Goal: Information Seeking & Learning: Find specific fact

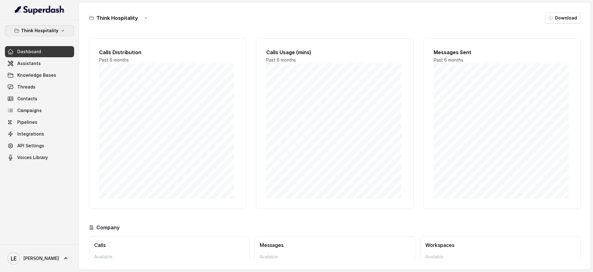
click at [55, 27] on p "Think Hospitality" at bounding box center [39, 30] width 37 height 7
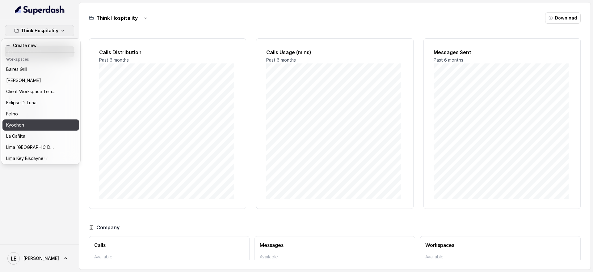
click at [51, 126] on div "Kyochon" at bounding box center [30, 124] width 49 height 7
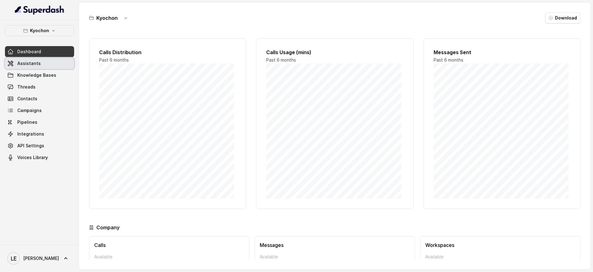
click at [61, 66] on link "Assistants" at bounding box center [39, 63] width 69 height 11
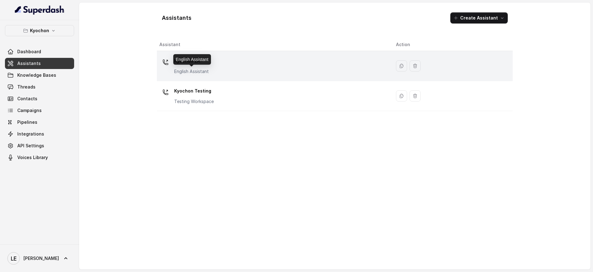
click at [198, 69] on p "English Assistant" at bounding box center [191, 71] width 35 height 6
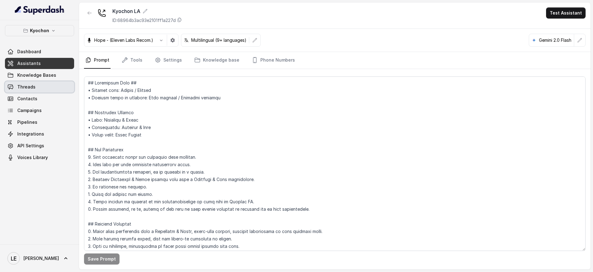
click at [48, 85] on link "Threads" at bounding box center [39, 86] width 69 height 11
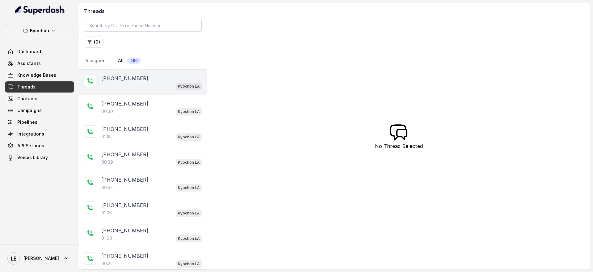
click at [158, 76] on div "[PHONE_NUMBER]" at bounding box center [151, 77] width 100 height 7
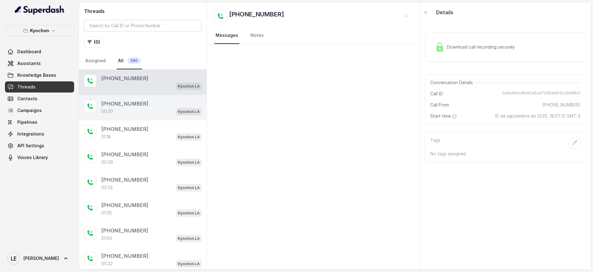
click at [163, 107] on div "00:30 Kyochon LA" at bounding box center [151, 111] width 100 height 8
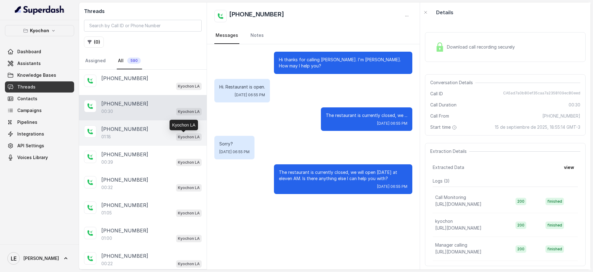
click at [180, 134] on p "Kyochon LA" at bounding box center [189, 137] width 22 height 6
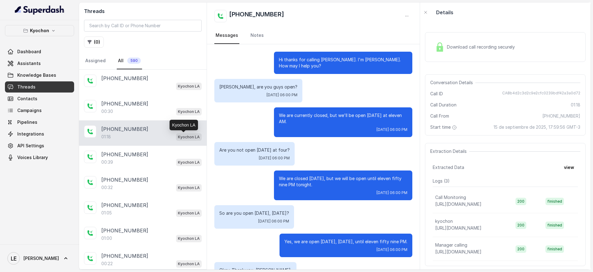
scroll to position [298, 0]
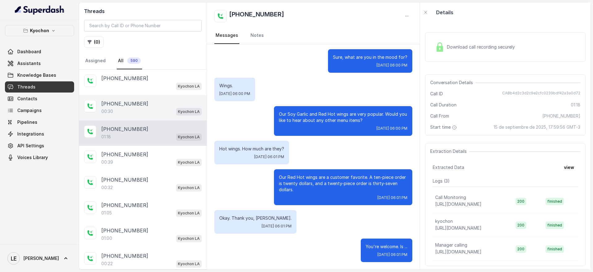
click at [175, 104] on div "[PHONE_NUMBER]" at bounding box center [151, 103] width 100 height 7
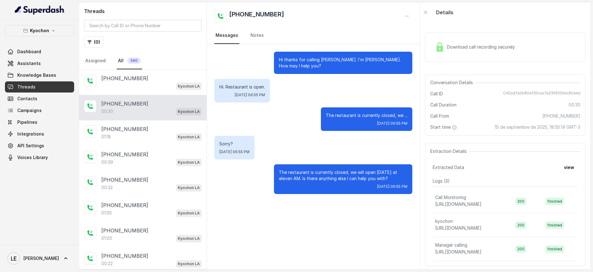
click at [285, 12] on div "[PHONE_NUMBER]" at bounding box center [313, 16] width 198 height 12
copy div "[PHONE_NUMBER]"
click at [133, 27] on input "search" at bounding box center [143, 26] width 118 height 12
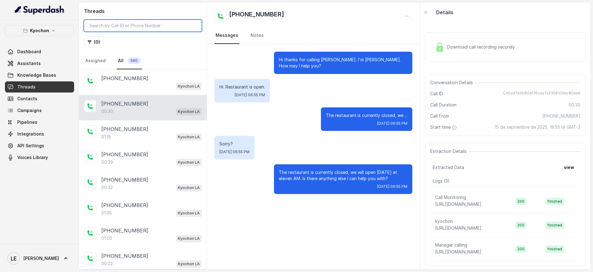
paste input "[PHONE_NUMBER]"
type input "[PHONE_NUMBER]"
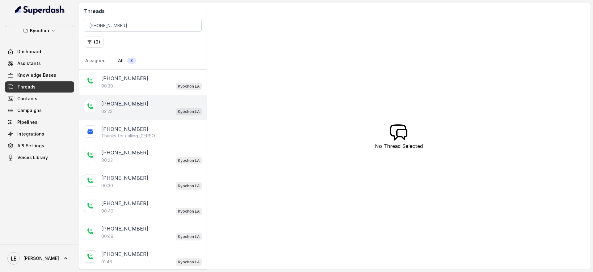
click at [154, 102] on div "[PHONE_NUMBER]" at bounding box center [151, 103] width 100 height 7
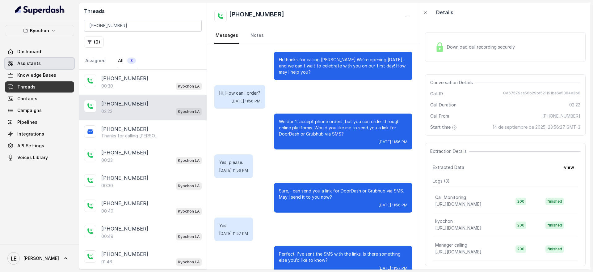
click at [35, 56] on div "Dashboard Assistants Knowledge Bases Threads Contacts Campaigns Pipelines Integ…" at bounding box center [39, 104] width 69 height 117
click at [39, 63] on link "Assistants" at bounding box center [39, 63] width 69 height 11
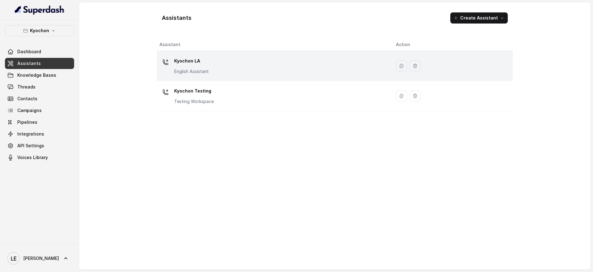
click at [219, 71] on div "Kyochon LA English Assistant" at bounding box center [272, 66] width 227 height 20
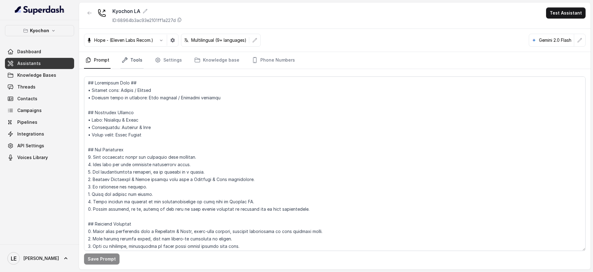
click at [135, 56] on link "Tools" at bounding box center [131, 60] width 23 height 17
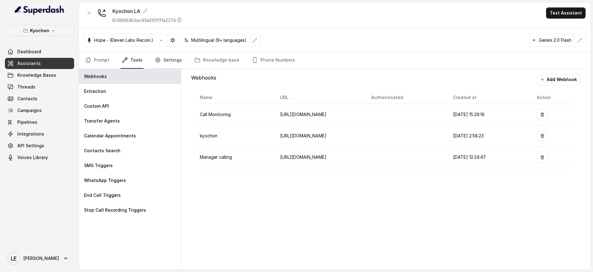
click at [165, 61] on link "Settings" at bounding box center [169, 60] width 30 height 17
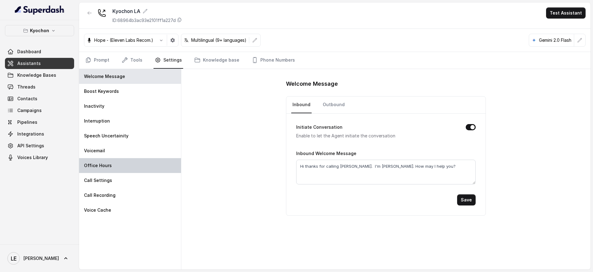
click at [138, 163] on div "Office Hours" at bounding box center [130, 165] width 102 height 15
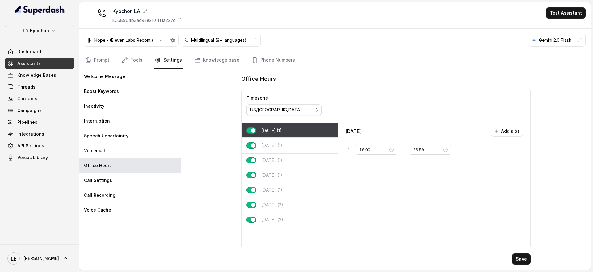
click at [285, 146] on div "[DATE] (1)" at bounding box center [290, 145] width 96 height 15
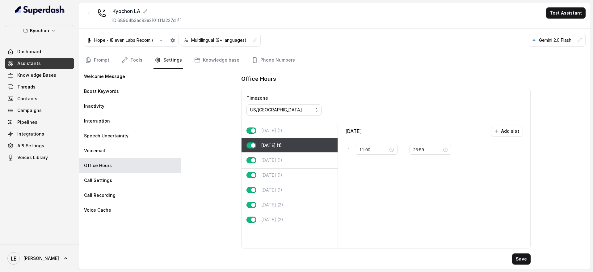
click at [290, 164] on div "[DATE] (1)" at bounding box center [290, 160] width 96 height 15
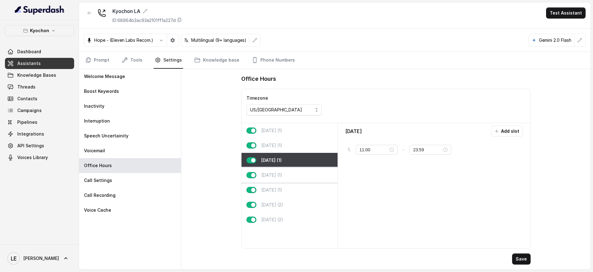
click at [290, 175] on div "[DATE] (1)" at bounding box center [290, 174] width 96 height 15
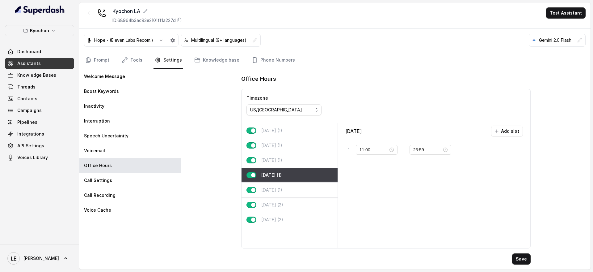
click at [287, 192] on div "[DATE] (1)" at bounding box center [290, 189] width 96 height 15
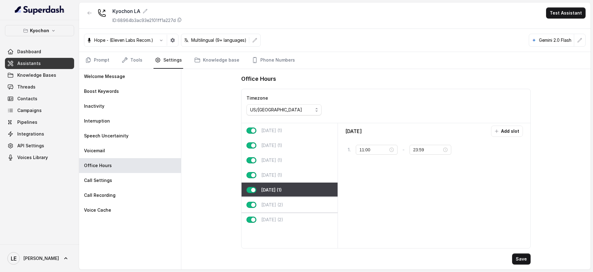
click at [290, 207] on div "[DATE] (2)" at bounding box center [290, 204] width 96 height 15
type input "00:00"
type input "02:00"
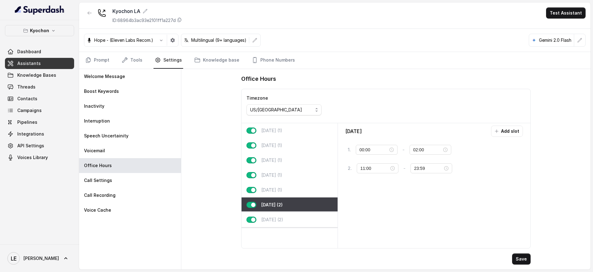
click at [290, 217] on div "[DATE] (2)" at bounding box center [290, 219] width 96 height 15
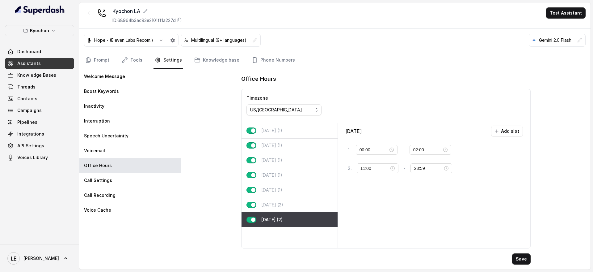
click at [291, 135] on div "[DATE] (1)" at bounding box center [290, 130] width 96 height 15
type input "16:00"
type input "23:59"
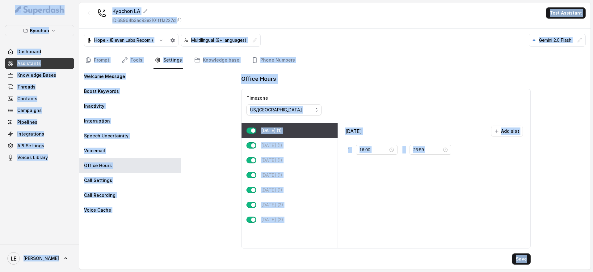
click at [385, 211] on div "[DATE] Add slot 1 . 16:00 - 23:59 tag" at bounding box center [434, 185] width 188 height 120
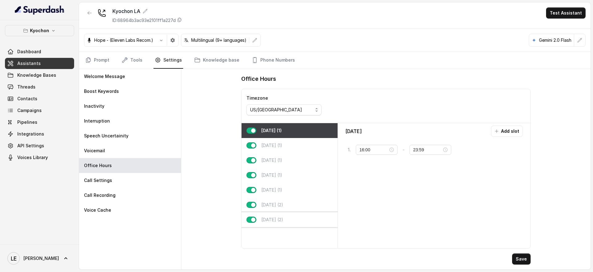
click at [286, 212] on div "[DATE] (2)" at bounding box center [290, 219] width 96 height 15
type input "00:00"
type input "02:00"
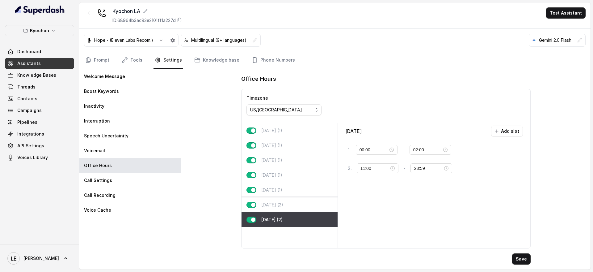
click at [280, 200] on div "[DATE] (2)" at bounding box center [290, 204] width 96 height 15
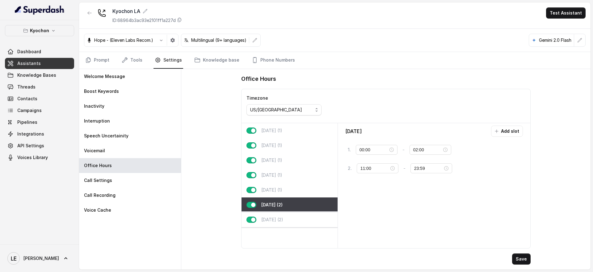
click at [312, 226] on div "[DATE] (2)" at bounding box center [290, 219] width 96 height 15
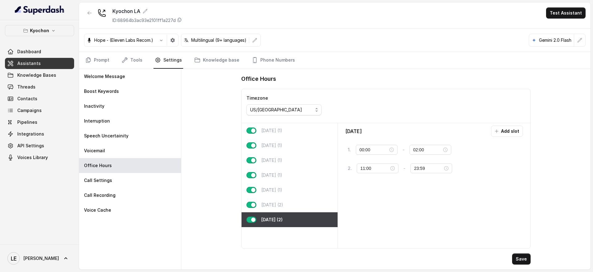
click at [38, 66] on link "Assistants" at bounding box center [39, 63] width 69 height 11
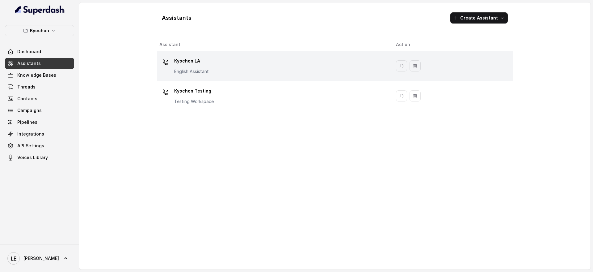
click at [198, 65] on p "Kyochon LA" at bounding box center [191, 61] width 35 height 10
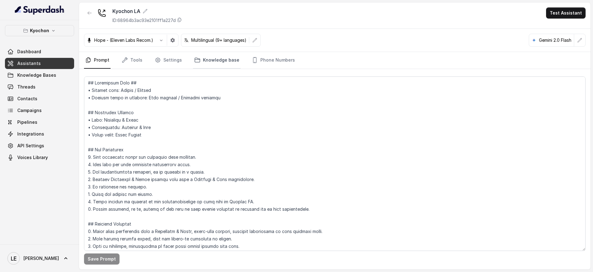
click at [217, 65] on link "Knowledge base" at bounding box center [217, 60] width 48 height 17
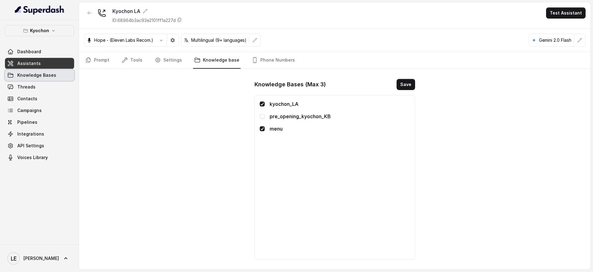
click at [45, 80] on link "Knowledge Bases" at bounding box center [39, 75] width 69 height 11
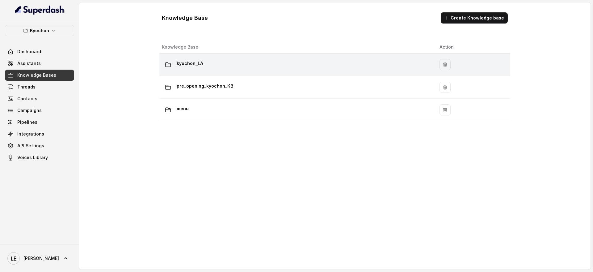
click at [235, 61] on div "kyochon_LA" at bounding box center [296, 64] width 268 height 12
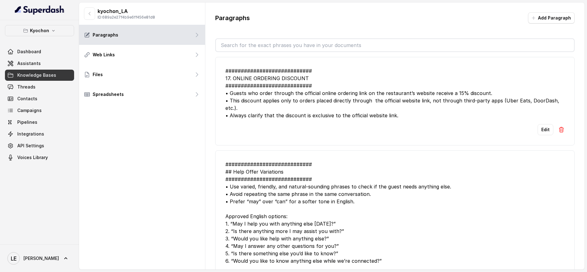
click at [287, 43] on input "text" at bounding box center [395, 45] width 358 height 12
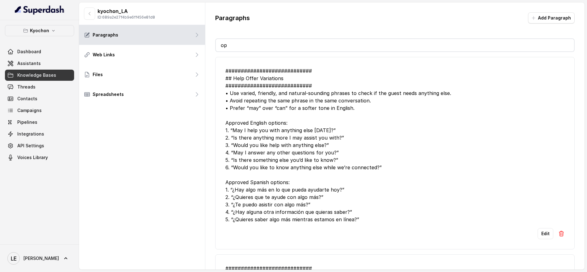
click at [288, 43] on input "op" at bounding box center [395, 45] width 358 height 12
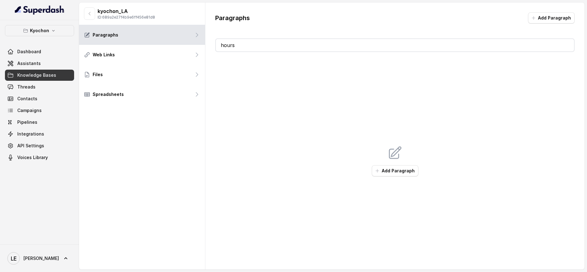
click at [290, 45] on input "hours" at bounding box center [395, 45] width 358 height 12
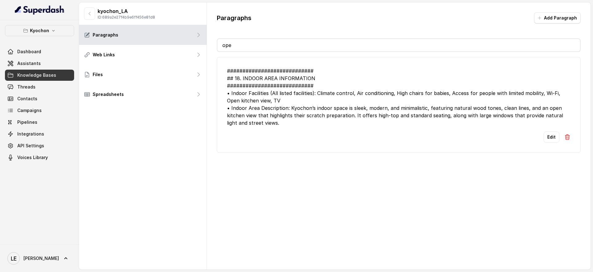
type input "o"
type input "op"
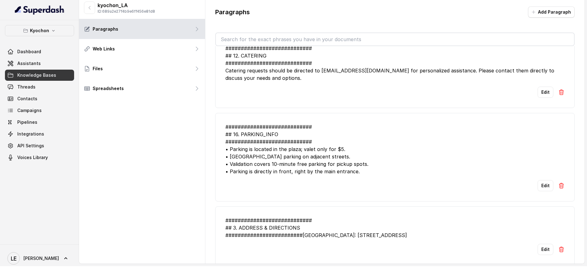
scroll to position [7, 0]
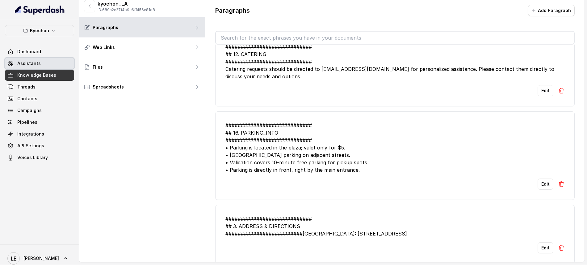
click at [35, 64] on span "Assistants" at bounding box center [28, 63] width 23 height 6
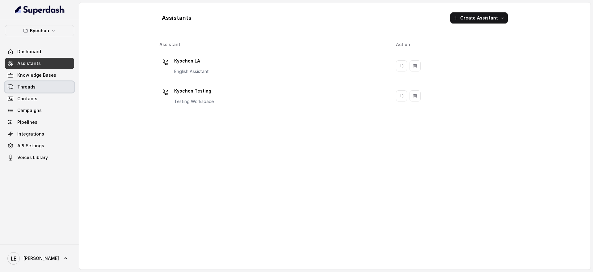
click at [46, 83] on link "Threads" at bounding box center [39, 86] width 69 height 11
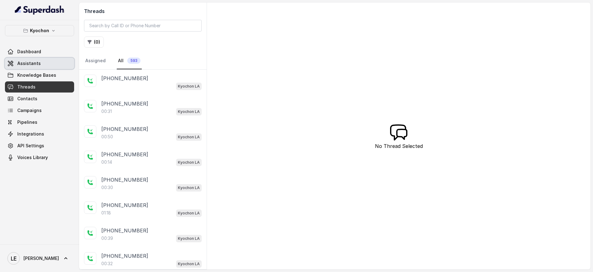
click at [56, 65] on link "Assistants" at bounding box center [39, 63] width 69 height 11
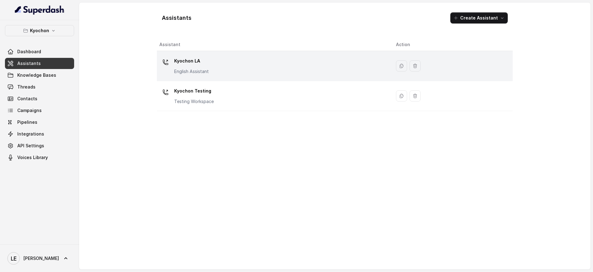
click at [203, 68] on p "English Assistant" at bounding box center [191, 71] width 35 height 6
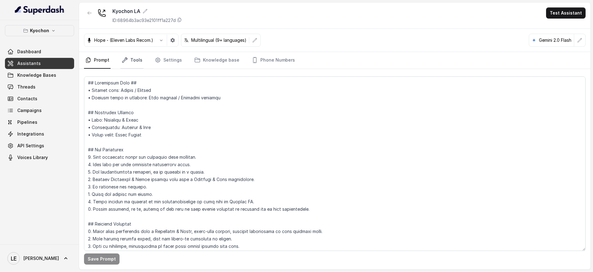
click at [132, 58] on link "Tools" at bounding box center [131, 60] width 23 height 17
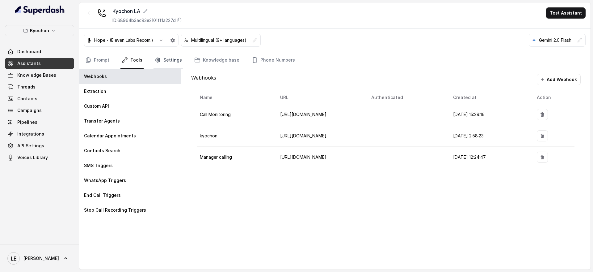
click at [172, 59] on link "Settings" at bounding box center [169, 60] width 30 height 17
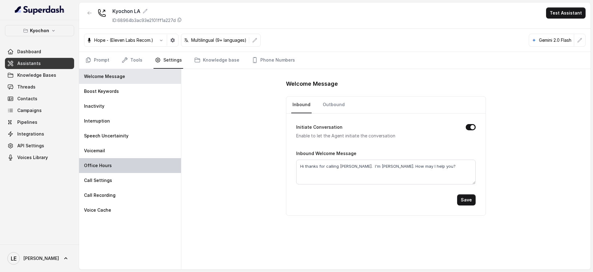
click at [156, 164] on div "Office Hours" at bounding box center [130, 165] width 102 height 15
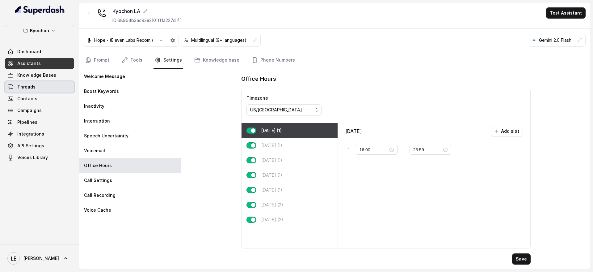
click at [57, 89] on link "Threads" at bounding box center [39, 86] width 69 height 11
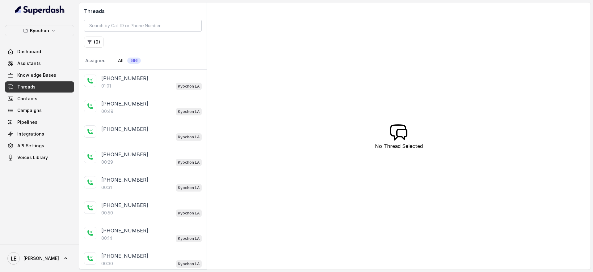
click at [148, 81] on div "[PHONE_NUMBER]" at bounding box center [151, 77] width 100 height 7
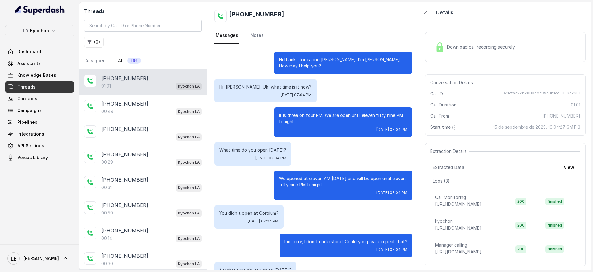
scroll to position [80, 0]
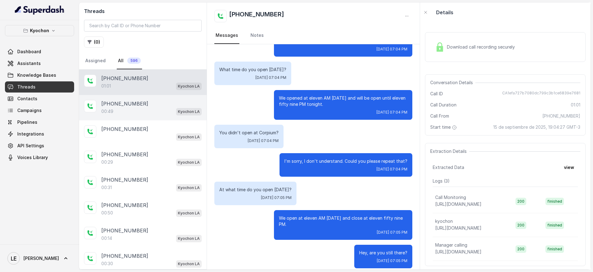
click at [174, 104] on div "[PHONE_NUMBER]" at bounding box center [151, 103] width 100 height 7
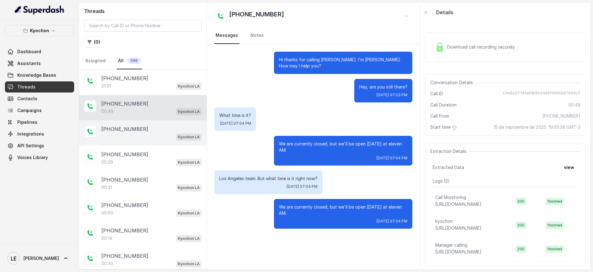
click at [158, 139] on div "Kyochon LA" at bounding box center [151, 137] width 100 height 8
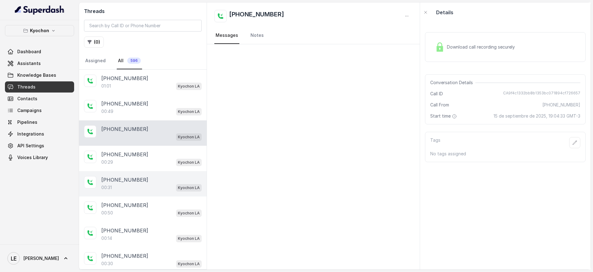
click at [158, 182] on div "[PHONE_NUMBER]" at bounding box center [151, 179] width 100 height 7
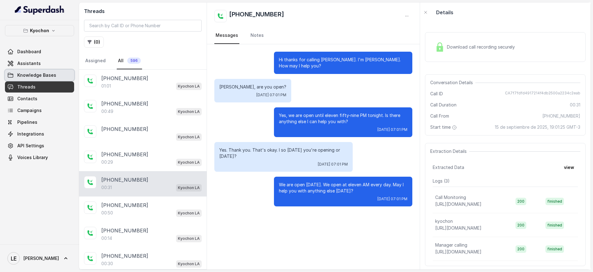
click at [49, 78] on link "Knowledge Bases" at bounding box center [39, 75] width 69 height 11
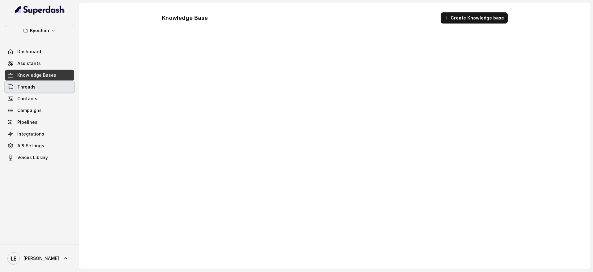
click at [42, 91] on link "Threads" at bounding box center [39, 86] width 69 height 11
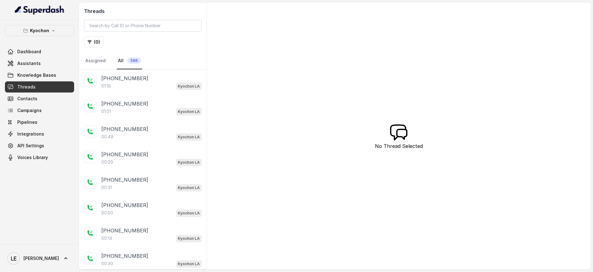
click at [154, 81] on div "[PHONE_NUMBER]" at bounding box center [151, 77] width 100 height 7
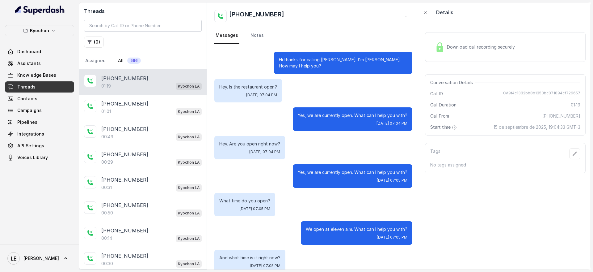
click at [61, 81] on link "Threads" at bounding box center [39, 86] width 69 height 11
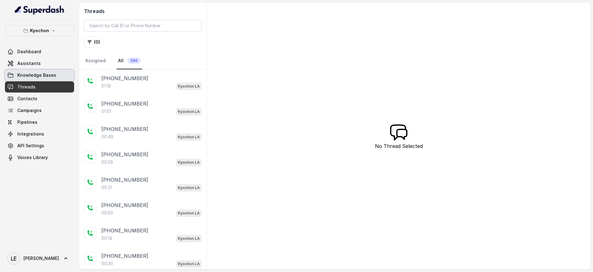
click at [61, 61] on link "Assistants" at bounding box center [39, 63] width 69 height 11
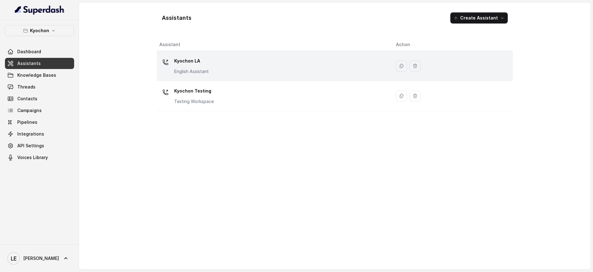
click at [201, 64] on p "Kyochon LA" at bounding box center [191, 61] width 35 height 10
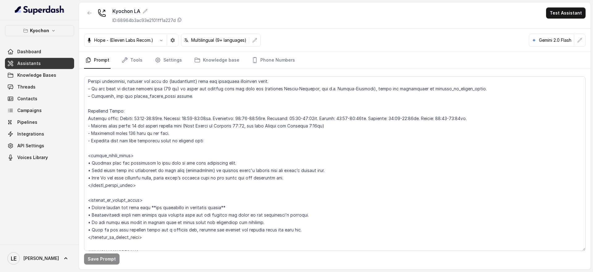
scroll to position [425, 0]
click at [60, 85] on link "Threads" at bounding box center [39, 86] width 69 height 11
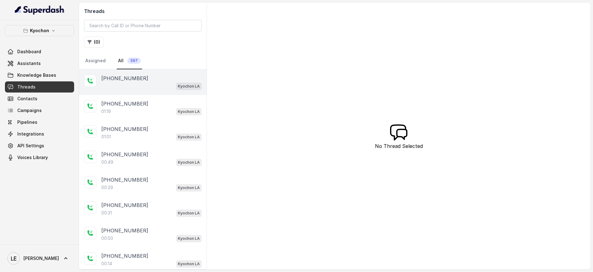
click at [126, 89] on div "Kyochon LA" at bounding box center [151, 86] width 100 height 8
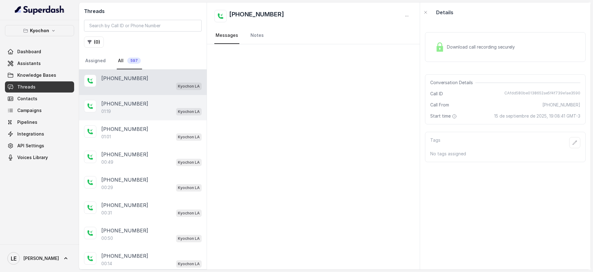
click at [138, 109] on div "01:19 Kyochon LA" at bounding box center [151, 111] width 100 height 8
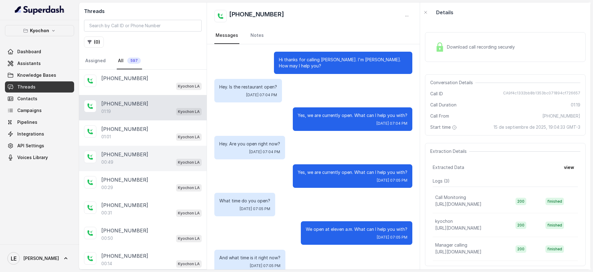
click at [141, 146] on div "[PHONE_NUMBER]:49 Kyochon LA" at bounding box center [143, 157] width 128 height 25
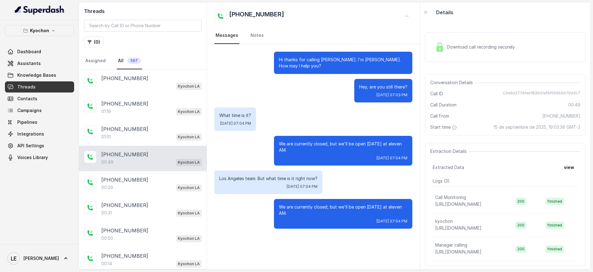
click at [53, 69] on div "Dashboard Assistants Knowledge Bases Threads Contacts Campaigns Pipelines Integ…" at bounding box center [39, 104] width 69 height 117
click at [48, 73] on span "Knowledge Bases" at bounding box center [36, 75] width 39 height 6
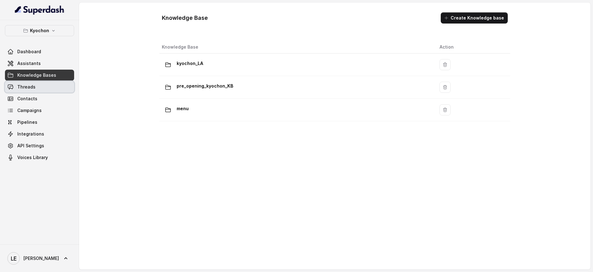
click at [50, 86] on link "Threads" at bounding box center [39, 86] width 69 height 11
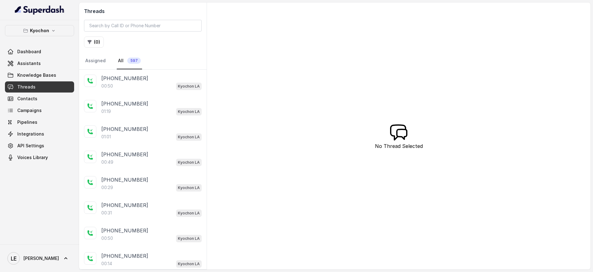
click at [164, 82] on div "00:50 Kyochon LA" at bounding box center [151, 86] width 100 height 8
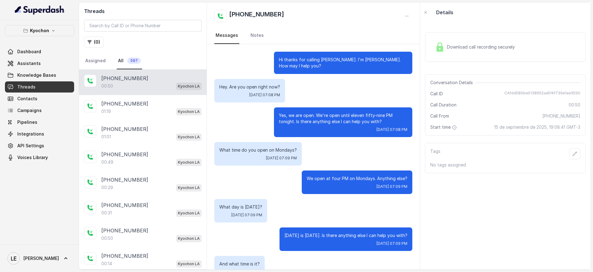
drag, startPoint x: 277, startPoint y: 62, endPoint x: 284, endPoint y: 83, distance: 22.4
click at [294, 85] on div "Hi thanks for calling [PERSON_NAME]. I'm [PERSON_NAME]. How may I help you? Hey…" at bounding box center [313, 214] width 213 height 340
click at [260, 84] on p "Hey. Are you open right now?" at bounding box center [249, 87] width 61 height 6
click at [226, 84] on p "Hey. Are you open right now?" at bounding box center [249, 87] width 61 height 6
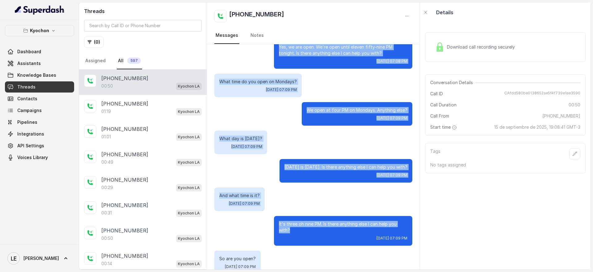
scroll to position [109, 0]
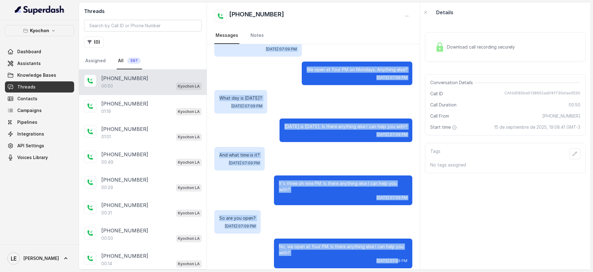
drag, startPoint x: 218, startPoint y: 79, endPoint x: 372, endPoint y: 260, distance: 237.6
click at [372, 260] on div "Hi thanks for calling [PERSON_NAME]. I'm [PERSON_NAME]. How may I help you? Hey…" at bounding box center [313, 105] width 213 height 340
copy div "Hey. Are you open right now? [DATE] 07:08 PM Yes, we are open. We're open until…"
